Goal: Transaction & Acquisition: Purchase product/service

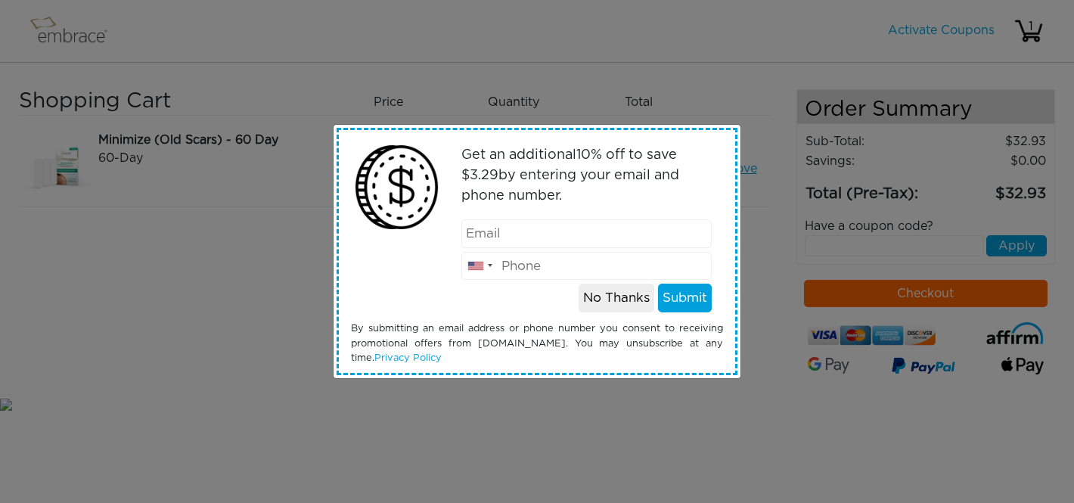
click at [503, 229] on input "email" at bounding box center [586, 233] width 251 height 29
type input "searcyda@gmail.com"
type input "9043927984"
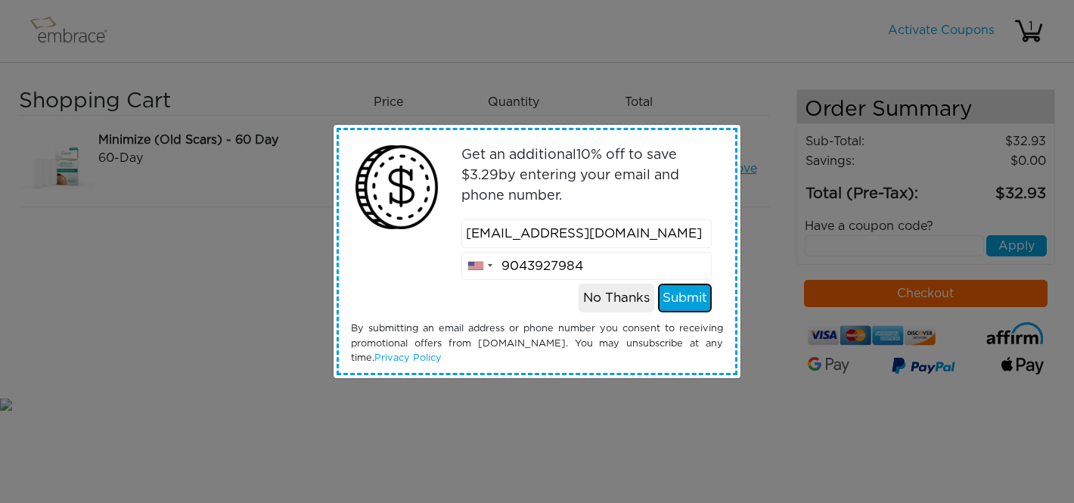
click at [698, 300] on button "Submit" at bounding box center [685, 298] width 54 height 29
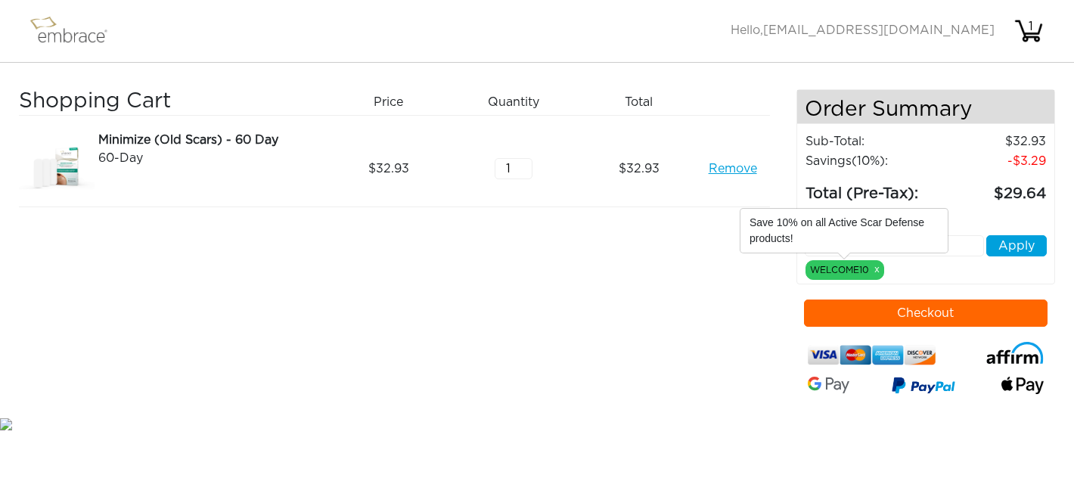
click at [857, 275] on div "WELCOME10 x" at bounding box center [845, 270] width 79 height 20
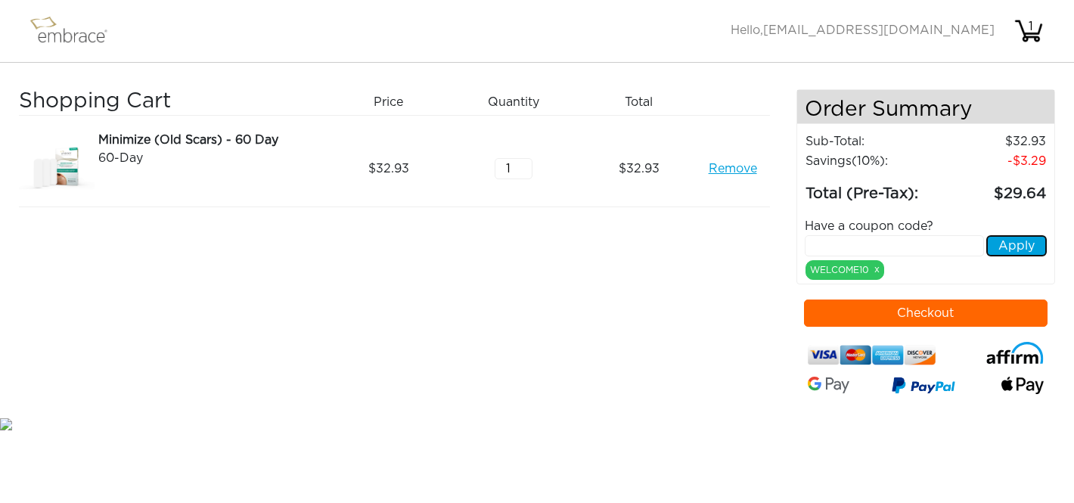
click at [1010, 244] on button "Apply" at bounding box center [1016, 245] width 61 height 21
click at [927, 313] on button "Checkout" at bounding box center [926, 313] width 244 height 27
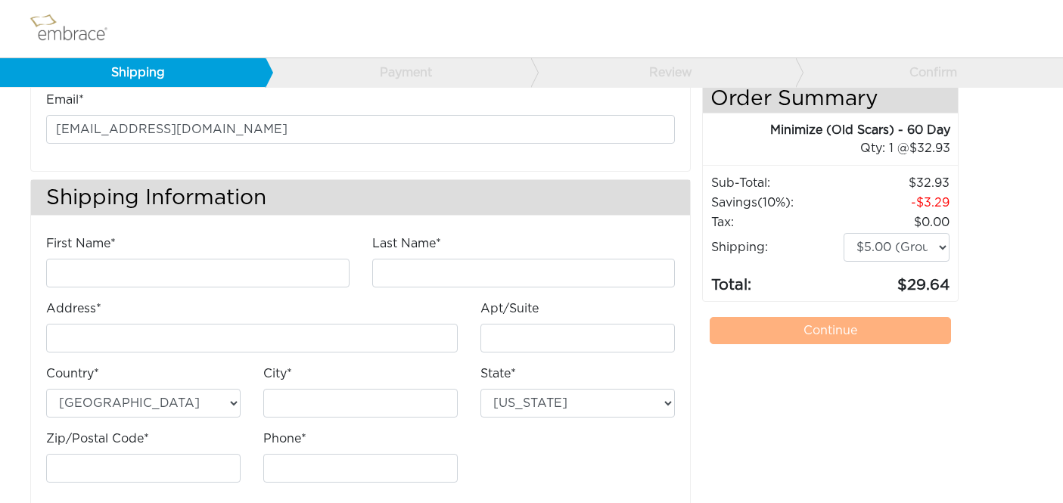
scroll to position [91, 0]
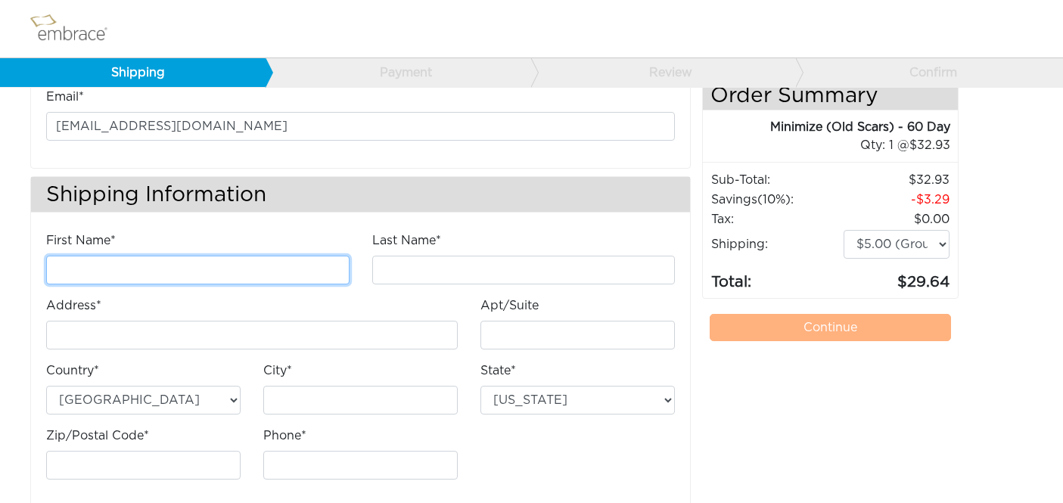
click at [120, 269] on input "First Name*" at bounding box center [197, 270] width 303 height 29
type input "Debra"
type input "Searcy"
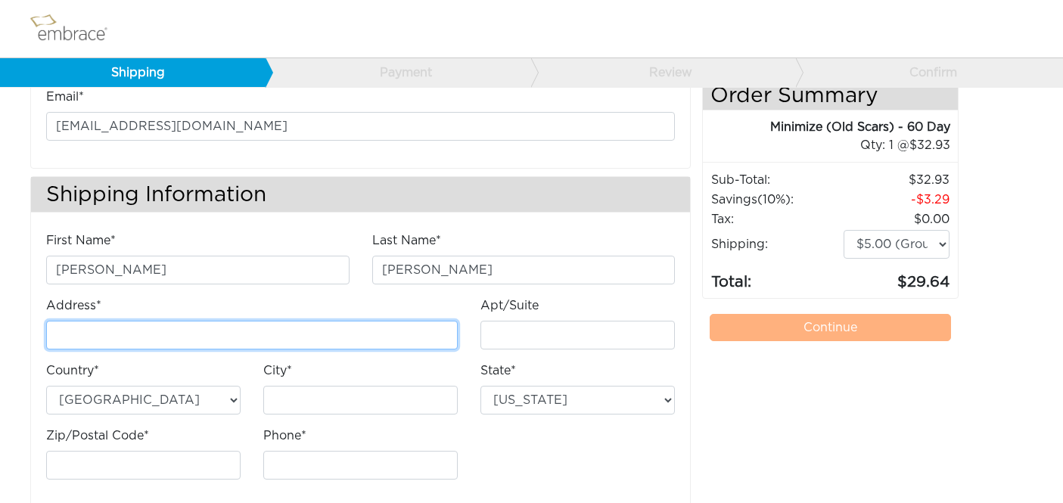
type input "[STREET_ADDRESS]"
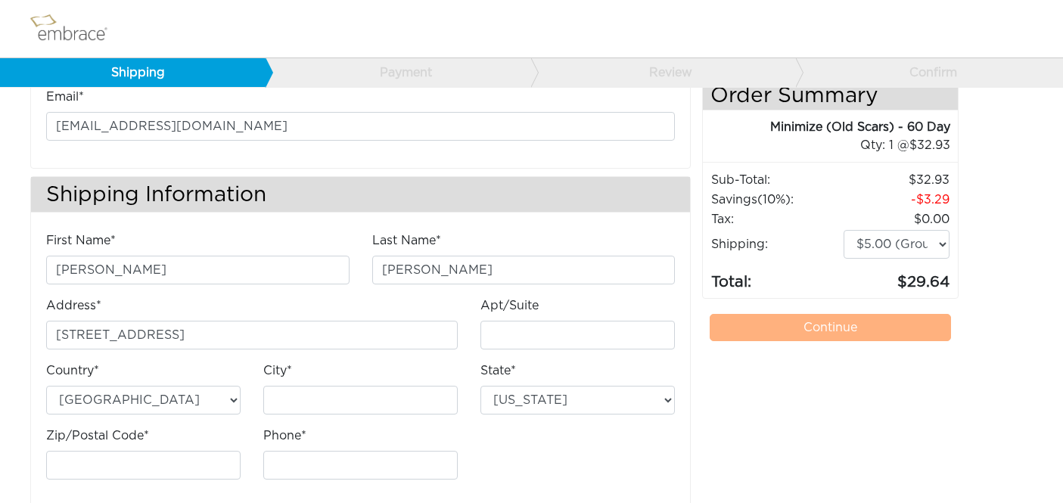
type input "[GEOGRAPHIC_DATA]"
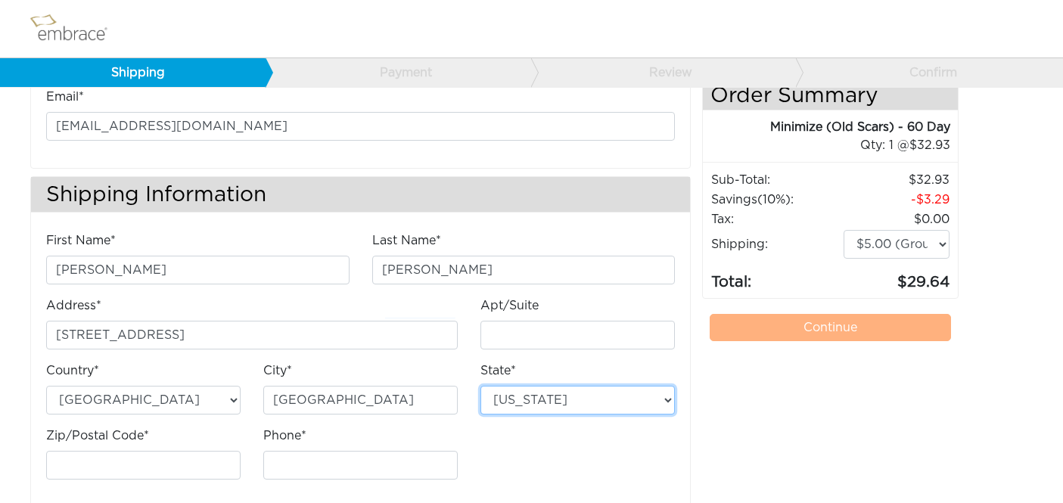
select select "FL"
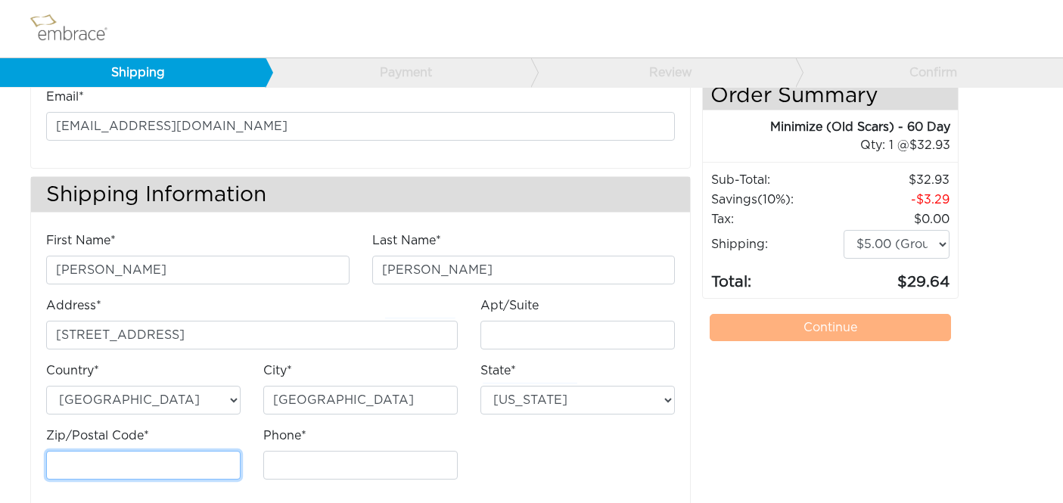
type input "32086"
type input "9043927984"
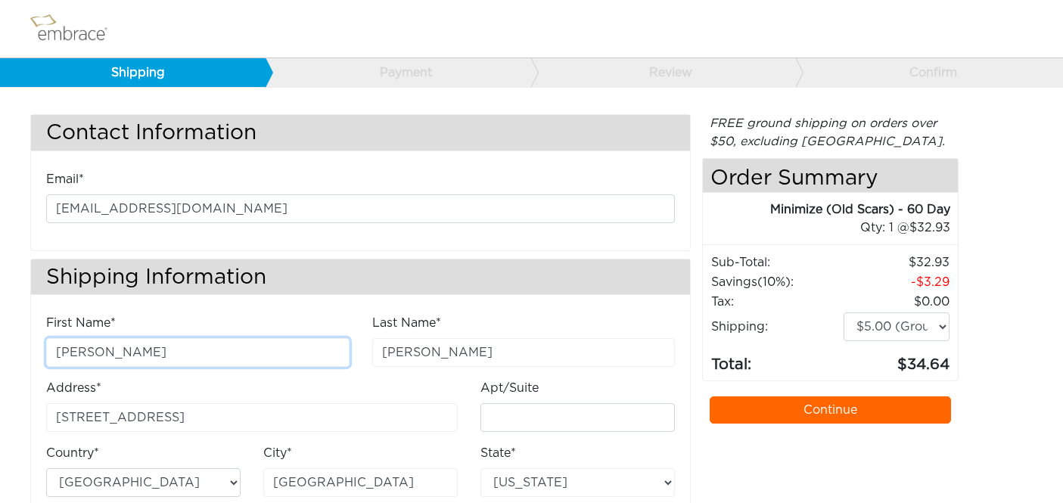
scroll to position [0, 0]
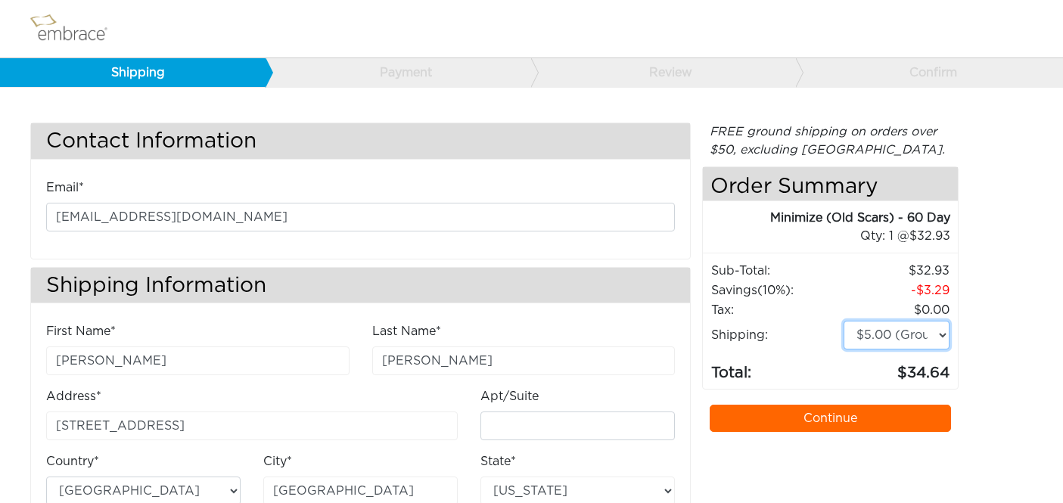
click at [942, 333] on select "$5.00 (Ground) $15.00 (Express Saver) $20.00 (Two Day) $30.00 (Overnight)" at bounding box center [896, 335] width 107 height 29
click at [846, 411] on link "Continue" at bounding box center [829, 418] width 241 height 27
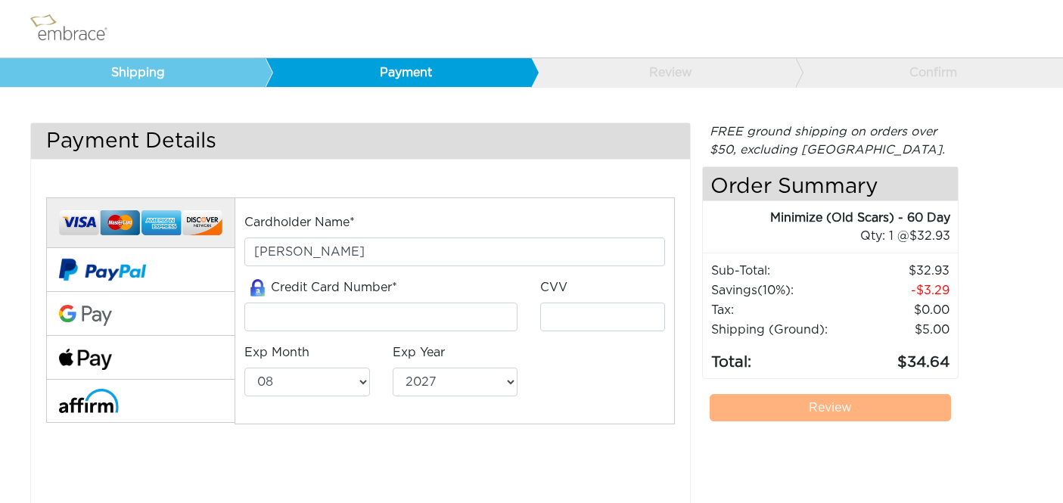
select select "8"
select select "2027"
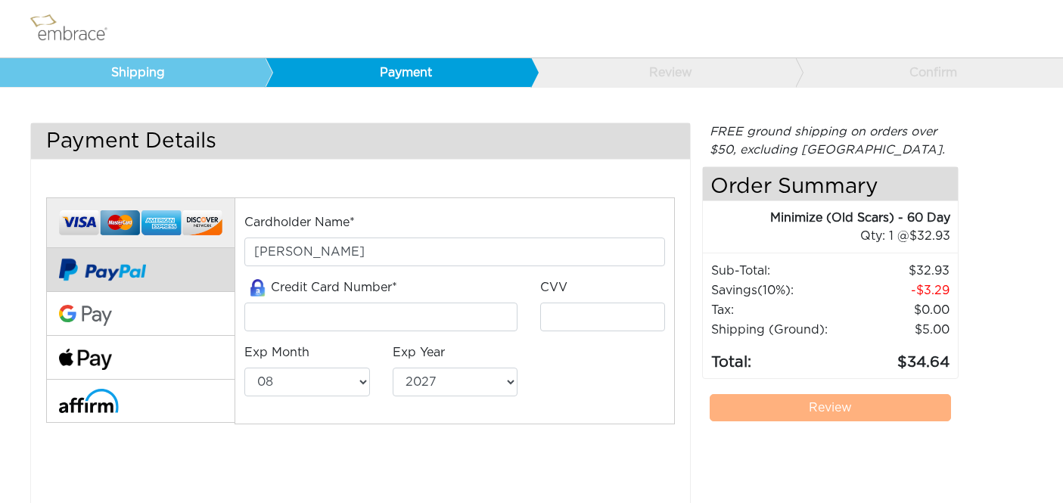
click at [119, 268] on img at bounding box center [102, 270] width 87 height 44
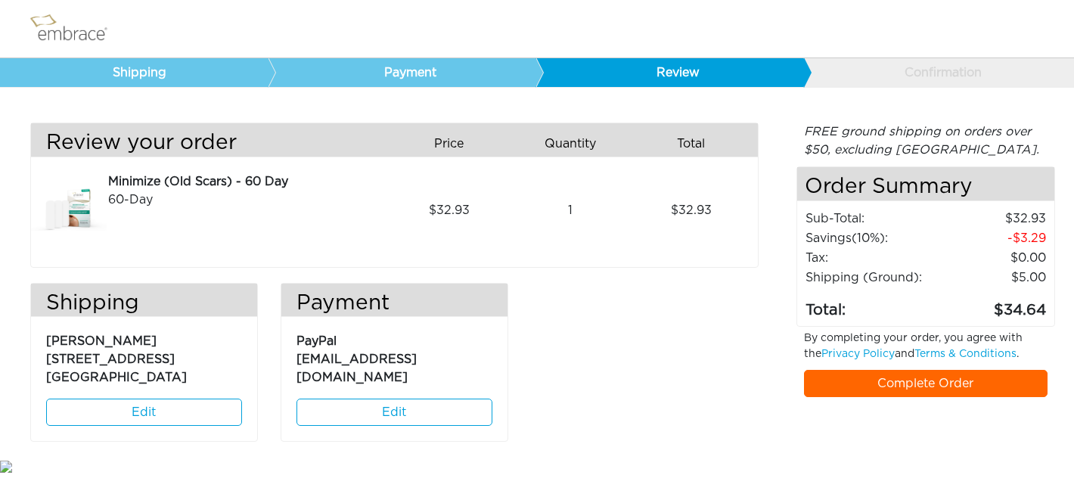
click at [192, 180] on div "Minimize (Old Scars) - 60 Day" at bounding box center [245, 181] width 275 height 18
click at [142, 185] on div "Minimize (Old Scars) - 60 Day" at bounding box center [245, 181] width 275 height 18
click at [200, 189] on div "Minimize (Old Scars) - 60 Day" at bounding box center [245, 181] width 275 height 18
click at [960, 381] on link "Complete Order" at bounding box center [926, 383] width 244 height 27
